Goal: Transaction & Acquisition: Purchase product/service

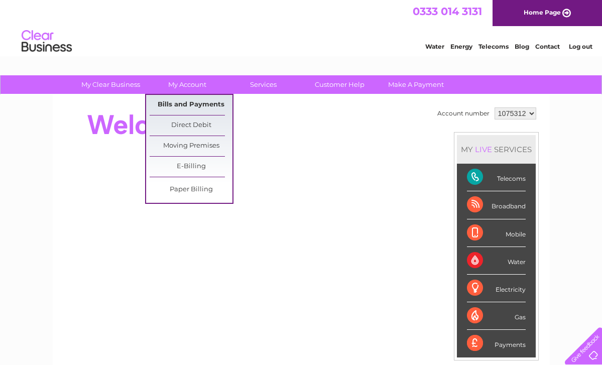
click at [194, 100] on link "Bills and Payments" at bounding box center [191, 105] width 83 height 20
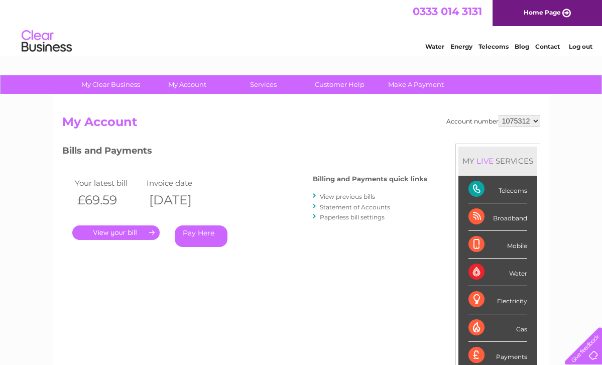
click at [413, 83] on link "Make A Payment" at bounding box center [416, 84] width 83 height 19
click at [195, 228] on link "Pay Here" at bounding box center [201, 236] width 53 height 22
click at [423, 87] on link "Make A Payment" at bounding box center [416, 84] width 83 height 19
click at [418, 84] on link "Make A Payment" at bounding box center [416, 84] width 83 height 19
click at [414, 86] on link "Make A Payment" at bounding box center [416, 84] width 83 height 19
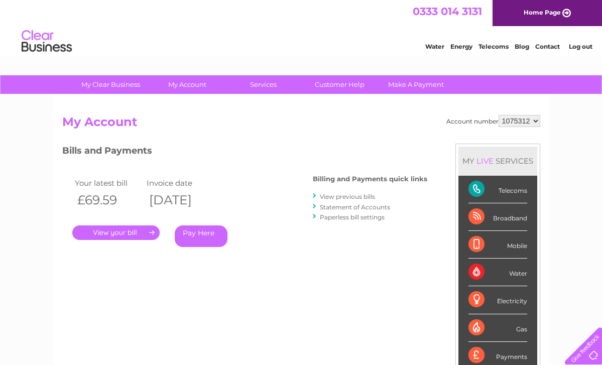
click at [200, 236] on link "Pay Here" at bounding box center [201, 236] width 53 height 22
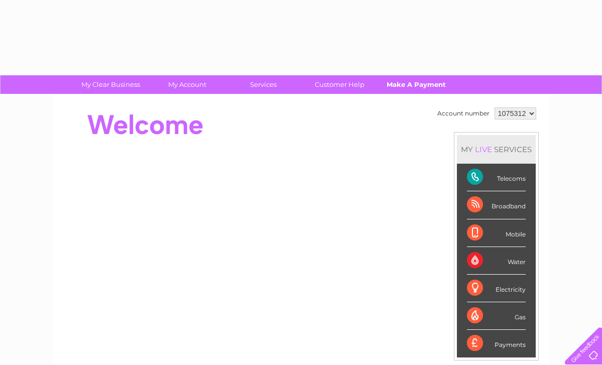
click at [411, 86] on link "Make A Payment" at bounding box center [416, 84] width 83 height 19
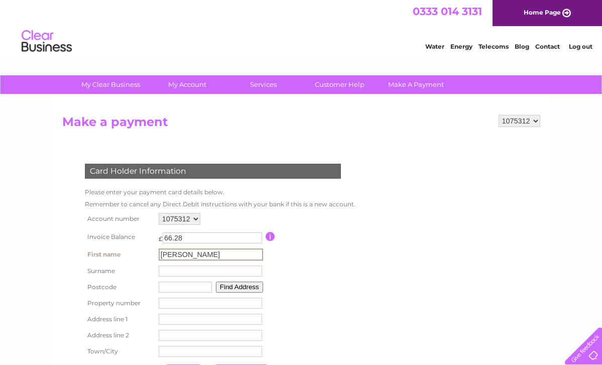
type input "Rachel Barr"
type input "Fy45dz"
type input "Charnwood House"
type input "Division Lane"
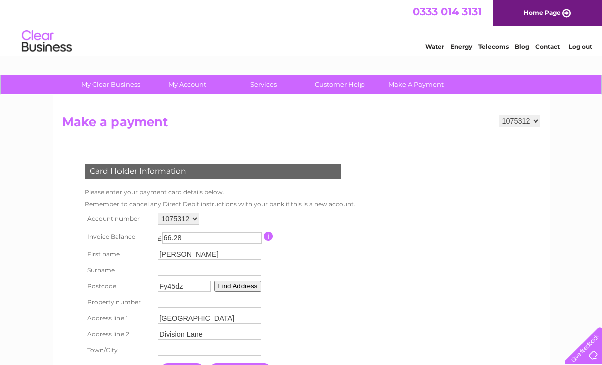
type input "Blackpool"
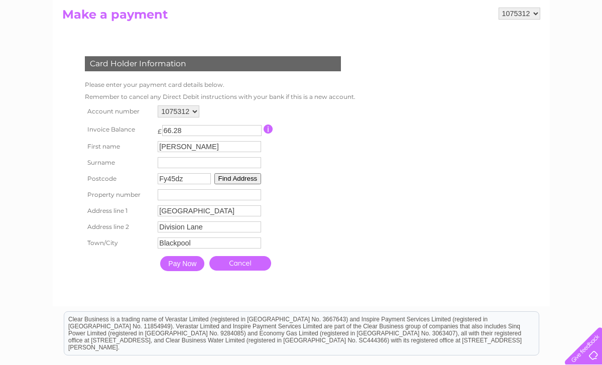
scroll to position [117, 0]
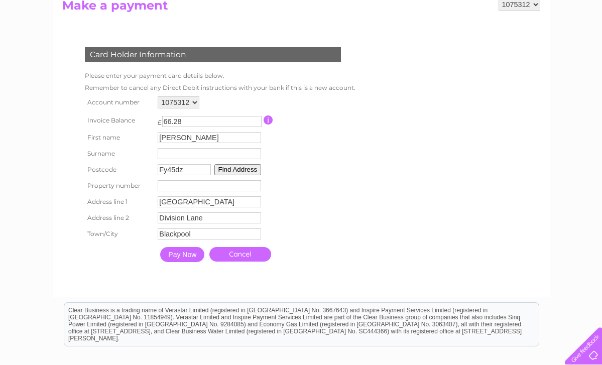
click at [187, 260] on input "Pay Now" at bounding box center [182, 254] width 44 height 15
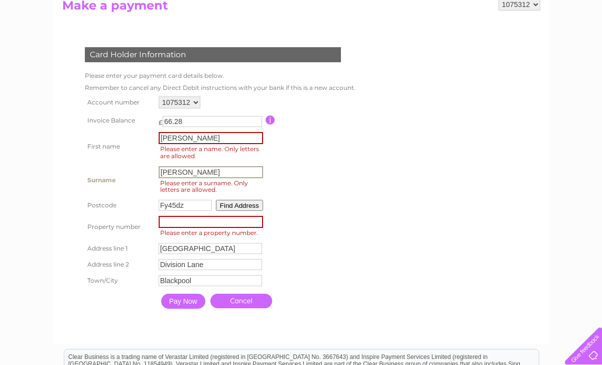
type input "Barr"
click at [236, 222] on input "number" at bounding box center [211, 221] width 104 height 12
click at [225, 137] on input "Rachel Barr" at bounding box center [211, 138] width 104 height 12
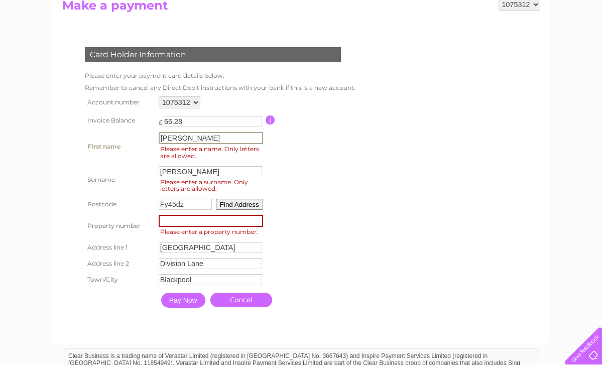
type input "Rachel"
click at [192, 302] on input "Pay Now" at bounding box center [183, 300] width 44 height 15
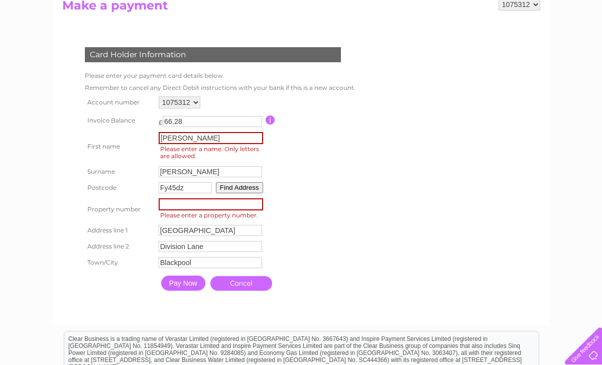
click at [177, 285] on input "Pay Now" at bounding box center [183, 283] width 44 height 15
click at [253, 185] on button "Find Address" at bounding box center [239, 187] width 47 height 11
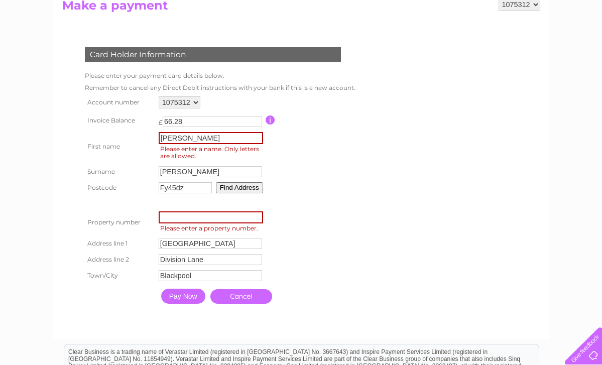
click at [253, 185] on button "Find Address" at bounding box center [239, 187] width 47 height 11
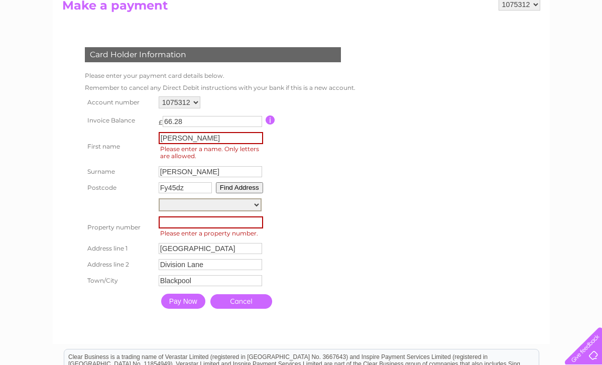
select select ",Division Lane,,Blackpool"
type input "Division Lane"
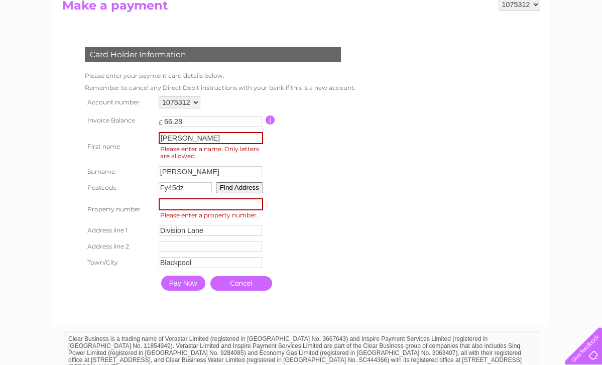
type input "1"
click at [258, 206] on input "1" at bounding box center [211, 204] width 104 height 12
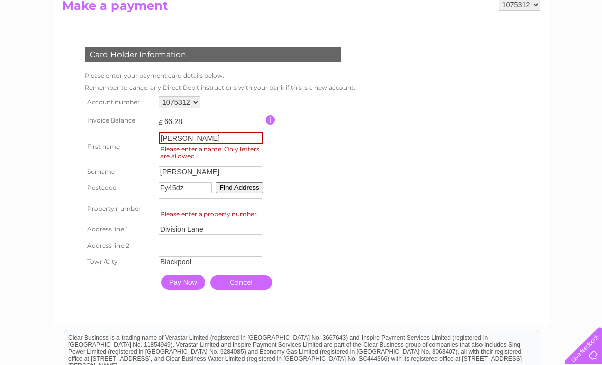
click at [188, 281] on input "Pay Now" at bounding box center [183, 282] width 44 height 15
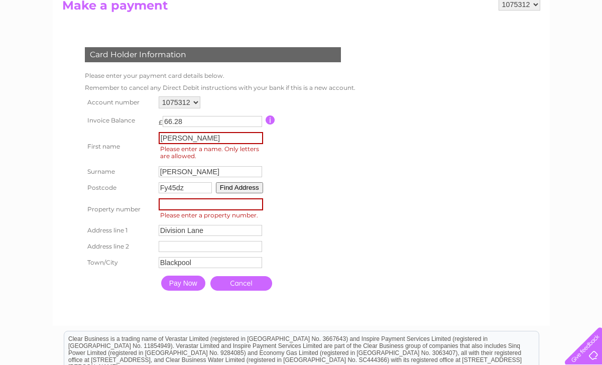
click at [186, 206] on input "number" at bounding box center [211, 204] width 104 height 12
click at [210, 140] on input "Rachel" at bounding box center [211, 138] width 104 height 12
type input "Rachel"
click at [336, 210] on table "Account number 1075312 Invoice Balance £ 66.28 First name Rachel Surname" at bounding box center [219, 195] width 274 height 202
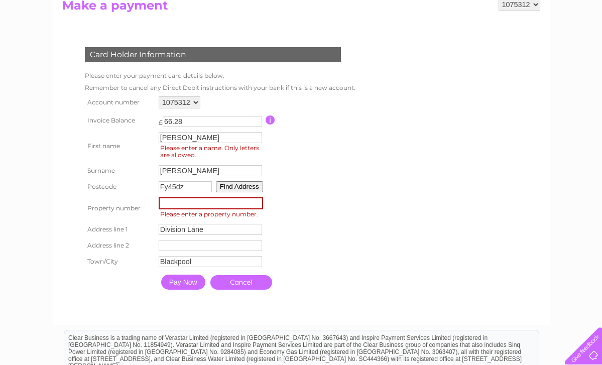
click at [182, 279] on input "Pay Now" at bounding box center [183, 282] width 44 height 15
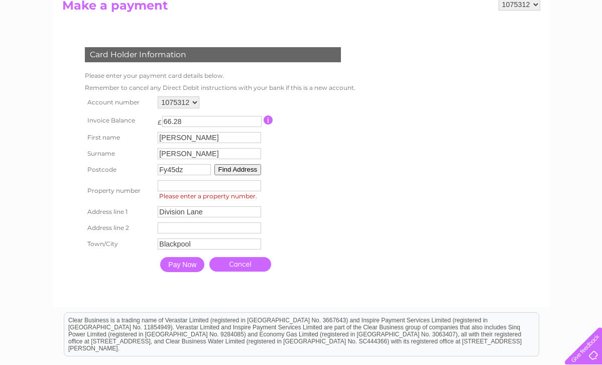
click at [186, 268] on input "Pay Now" at bounding box center [182, 264] width 44 height 15
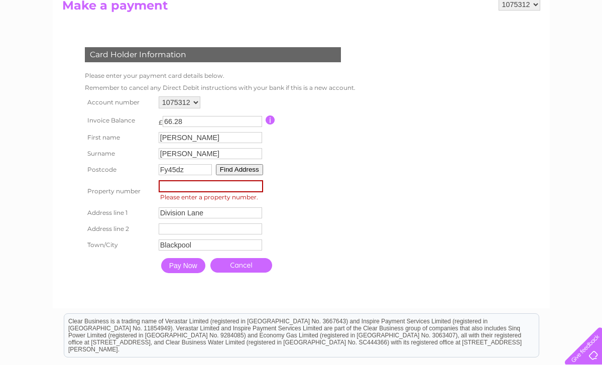
click at [258, 165] on button "Find Address" at bounding box center [239, 169] width 47 height 11
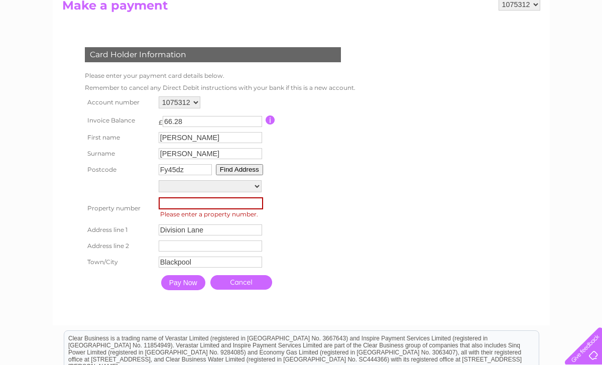
click at [256, 170] on button "Find Address" at bounding box center [239, 169] width 47 height 11
select select ",Division Lane,,Blackpool"
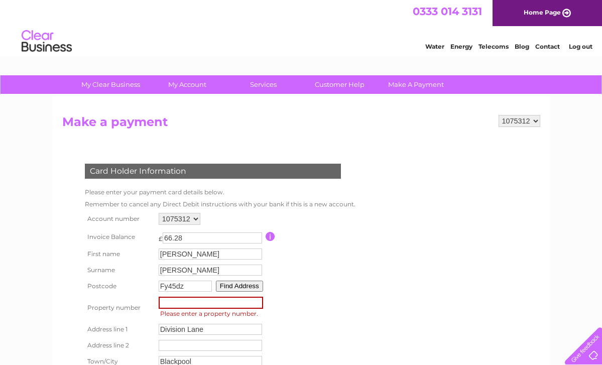
scroll to position [0, 0]
click at [201, 302] on input "number" at bounding box center [211, 303] width 104 height 12
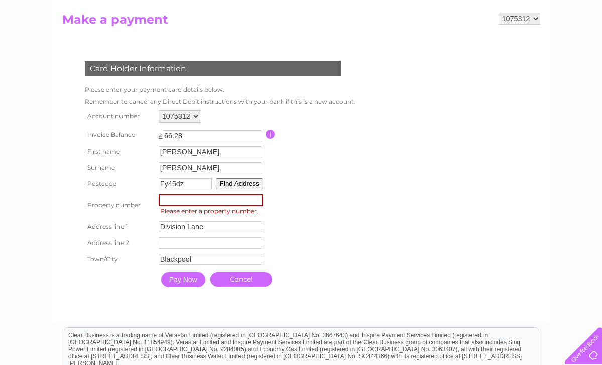
scroll to position [108, 0]
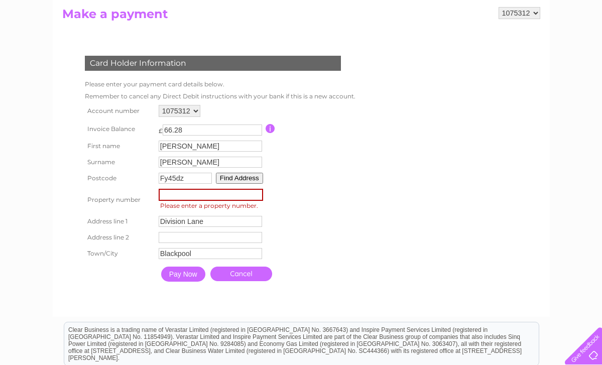
click at [197, 276] on input "Pay Now" at bounding box center [183, 274] width 44 height 15
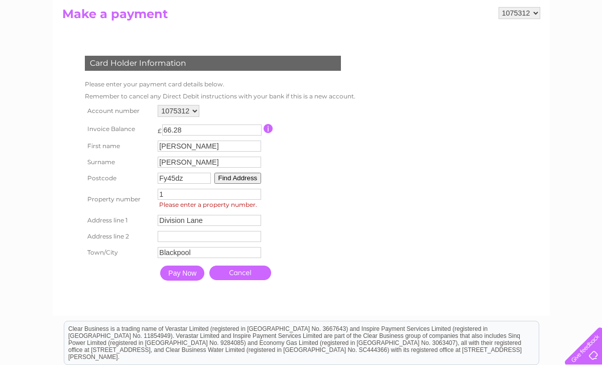
type input "1"
click at [195, 273] on input "Pay Now" at bounding box center [182, 273] width 44 height 15
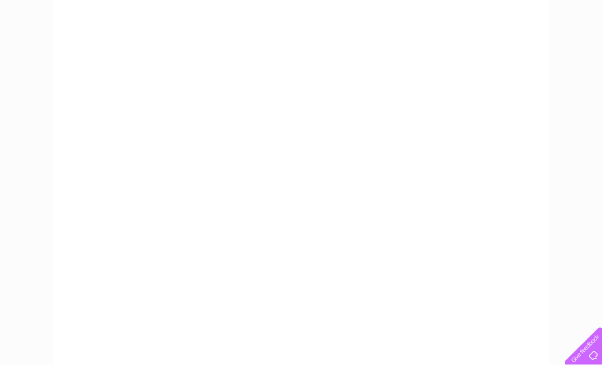
scroll to position [219, 0]
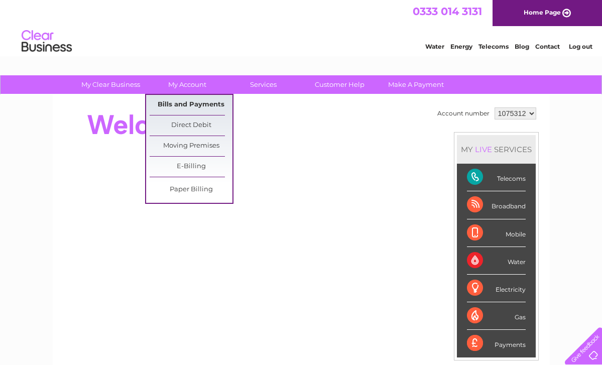
click at [187, 108] on link "Bills and Payments" at bounding box center [191, 105] width 83 height 20
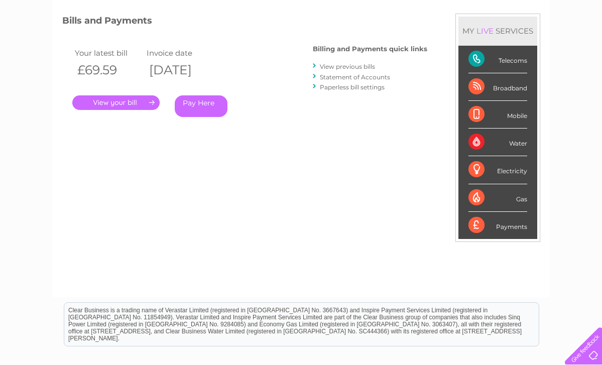
scroll to position [131, 0]
click at [142, 101] on link "." at bounding box center [115, 102] width 87 height 15
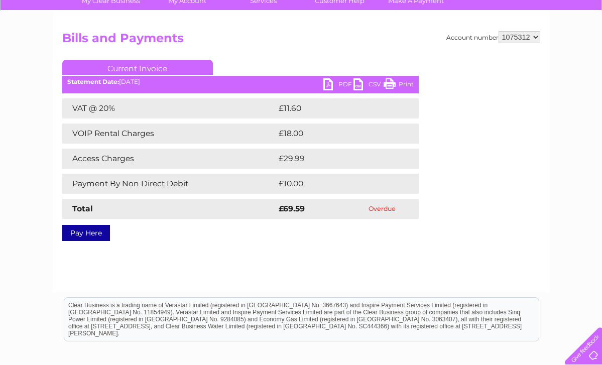
scroll to position [2, 0]
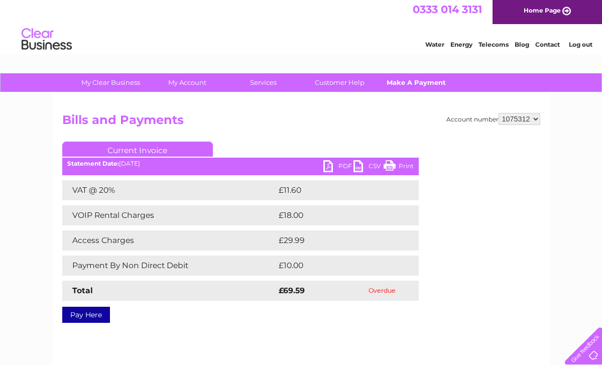
click at [403, 84] on link "Make A Payment" at bounding box center [416, 82] width 83 height 19
click at [268, 82] on link "Services" at bounding box center [263, 82] width 83 height 19
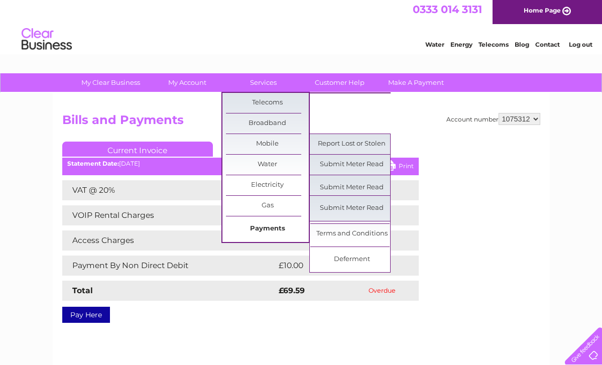
click at [265, 228] on link "Payments" at bounding box center [267, 229] width 83 height 20
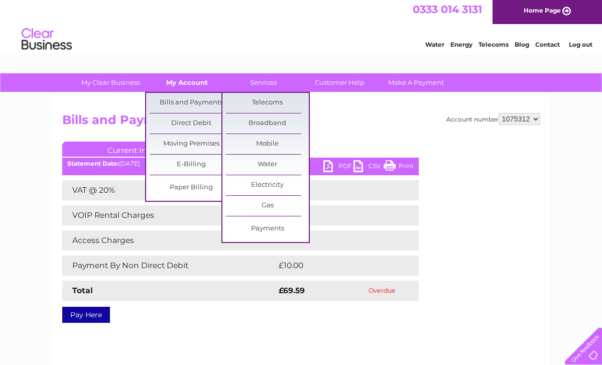
click at [178, 89] on link "My Account" at bounding box center [187, 82] width 83 height 19
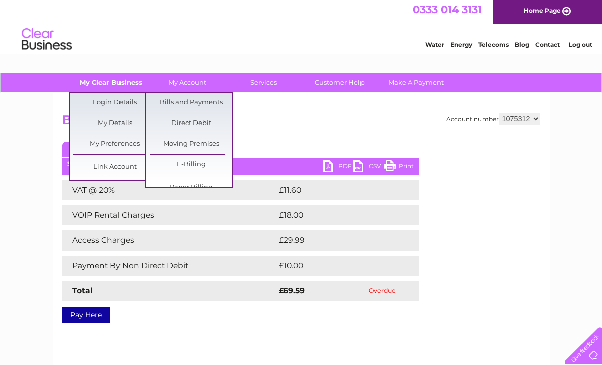
click at [111, 85] on link "My Clear Business" at bounding box center [110, 82] width 83 height 19
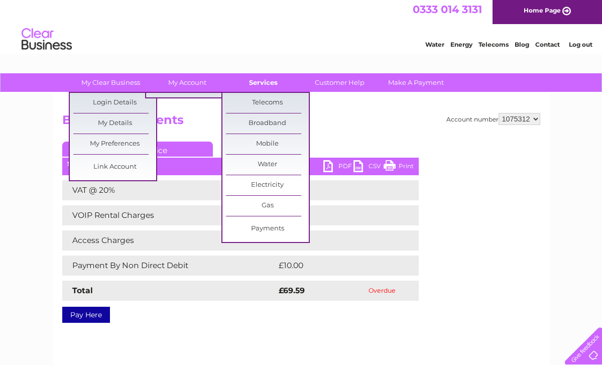
click at [262, 85] on link "Services" at bounding box center [263, 82] width 83 height 19
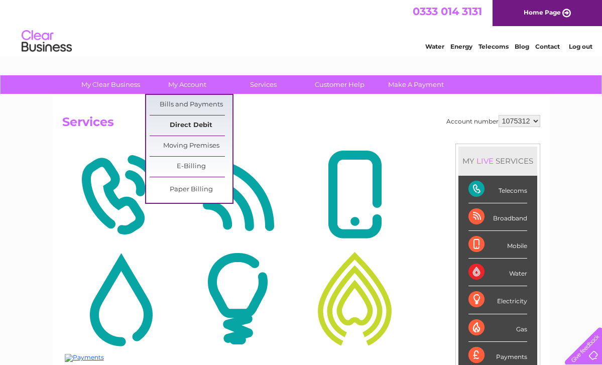
click at [199, 126] on link "Direct Debit" at bounding box center [191, 125] width 83 height 20
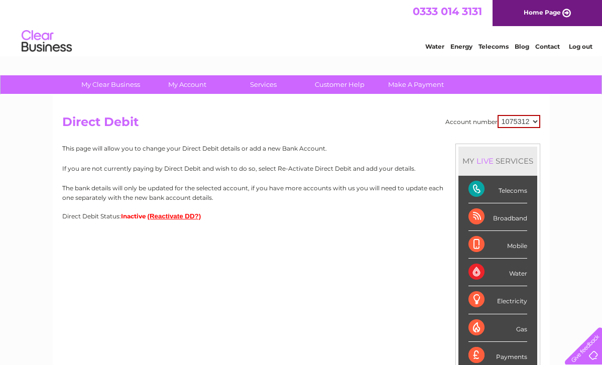
click at [161, 215] on button "(Reactivate DD?)" at bounding box center [175, 216] width 54 height 8
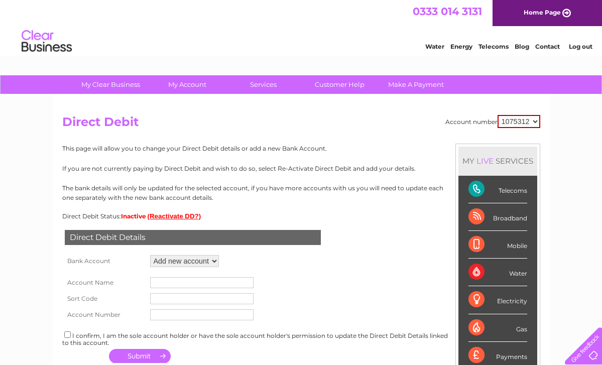
select select "1472953"
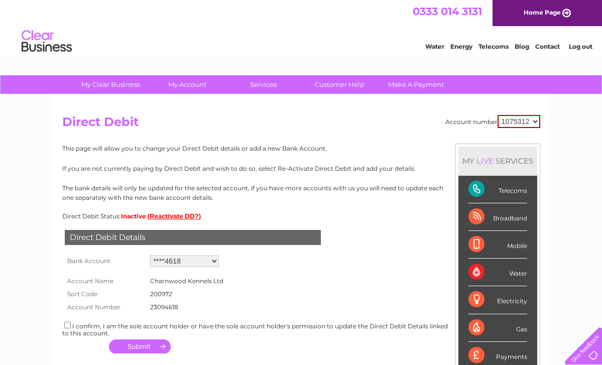
click at [65, 322] on input "checkbox" at bounding box center [67, 325] width 7 height 7
checkbox input "true"
click at [123, 340] on button "button" at bounding box center [140, 346] width 62 height 14
